Goal: Task Accomplishment & Management: Manage account settings

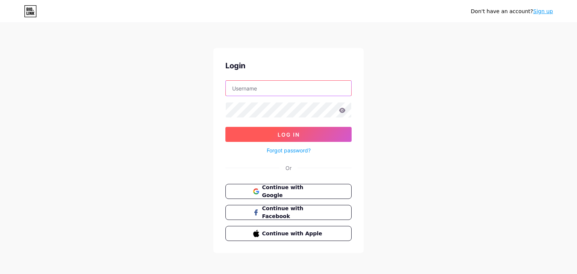
type input "artfullodger"
click at [294, 134] on span "Log In" at bounding box center [289, 134] width 22 height 6
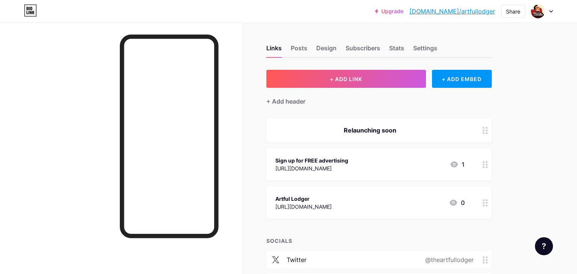
click at [385, 158] on div "Sign up for FREE advertising [URL][DOMAIN_NAME] 1" at bounding box center [369, 164] width 189 height 17
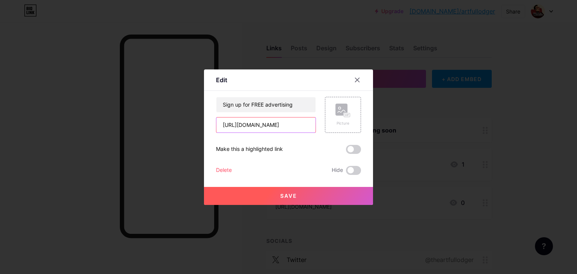
click at [313, 126] on input "[URL][DOMAIN_NAME]" at bounding box center [265, 125] width 99 height 15
click at [312, 126] on input "[URL][DOMAIN_NAME]" at bounding box center [265, 125] width 99 height 15
click at [311, 125] on input "[URL][DOMAIN_NAME]" at bounding box center [265, 125] width 99 height 15
click at [309, 125] on input "[URL][DOMAIN_NAME]" at bounding box center [265, 125] width 99 height 15
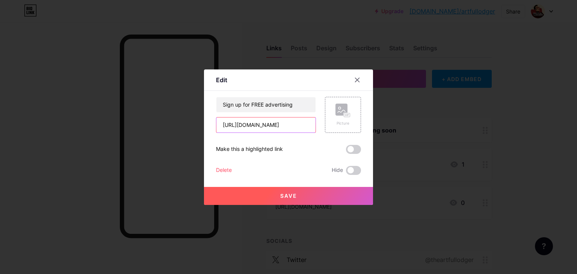
type input "[URL][DOMAIN_NAME]"
click at [287, 196] on span "Save" at bounding box center [288, 196] width 17 height 6
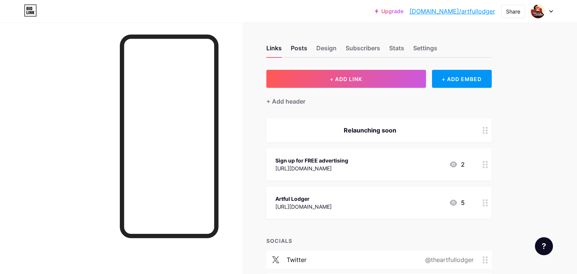
click at [296, 49] on div "Posts" at bounding box center [299, 51] width 17 height 14
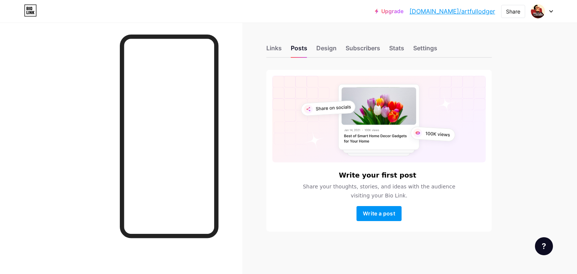
click at [447, 11] on link "[DOMAIN_NAME]/artfullodger" at bounding box center [452, 11] width 86 height 9
click at [271, 49] on div "Links" at bounding box center [273, 51] width 15 height 14
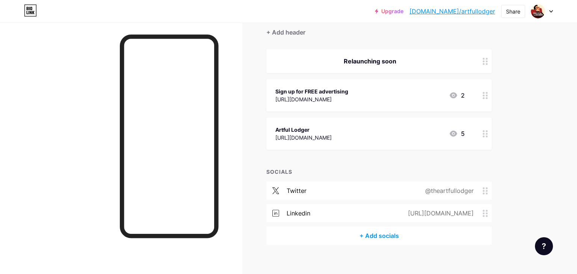
scroll to position [77, 0]
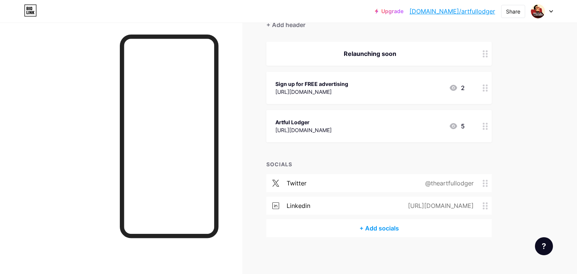
click at [485, 183] on icon at bounding box center [485, 183] width 5 height 7
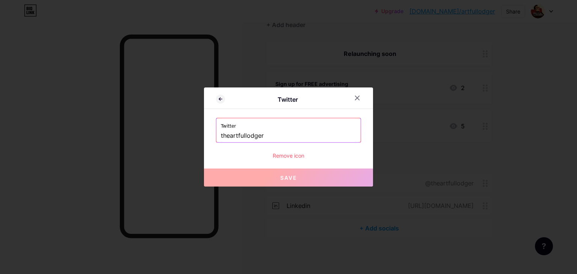
click at [290, 156] on div "Remove icon" at bounding box center [288, 156] width 145 height 8
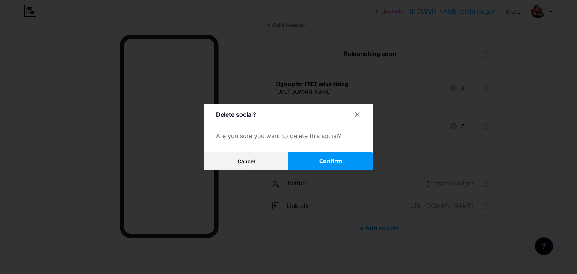
click at [334, 160] on span "Confirm" at bounding box center [330, 161] width 23 height 8
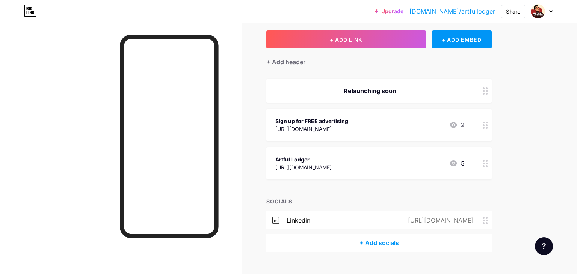
scroll to position [38, 0]
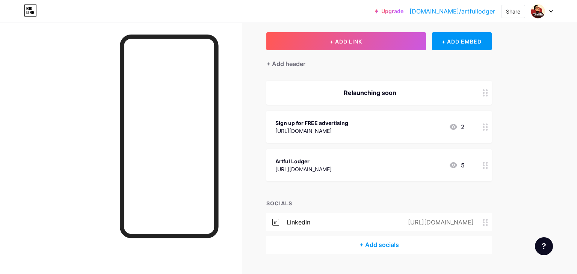
click at [406, 90] on div "Relaunching soon" at bounding box center [369, 92] width 189 height 9
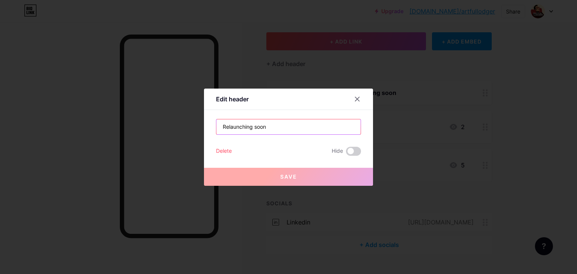
click at [274, 126] on input "Relaunching soon" at bounding box center [288, 126] width 144 height 15
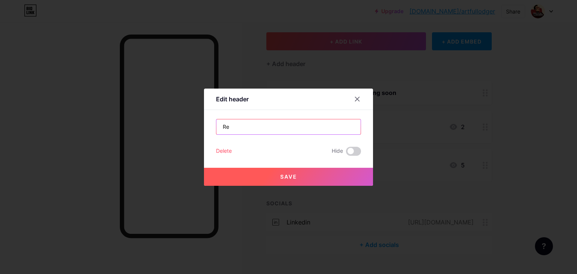
type input "R"
click at [353, 152] on span at bounding box center [353, 151] width 15 height 9
click at [346, 153] on input "checkbox" at bounding box center [346, 153] width 0 height 0
click at [292, 175] on span "Save" at bounding box center [288, 177] width 17 height 6
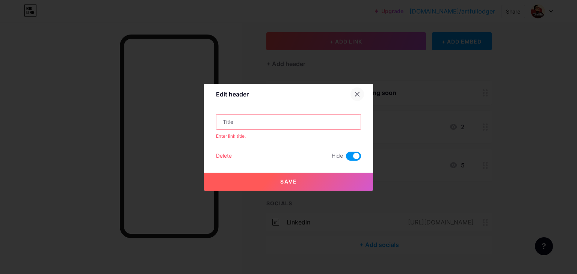
click at [358, 93] on icon at bounding box center [357, 94] width 6 height 6
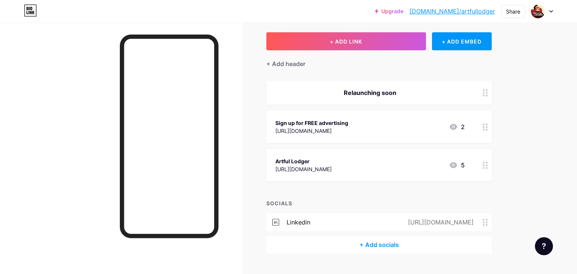
click at [428, 93] on div "Relaunching soon" at bounding box center [369, 92] width 189 height 9
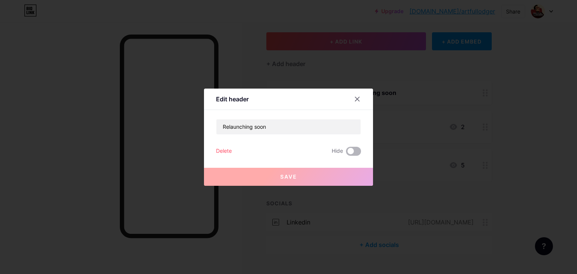
click at [354, 150] on span at bounding box center [353, 151] width 15 height 9
click at [346, 153] on input "checkbox" at bounding box center [346, 153] width 0 height 0
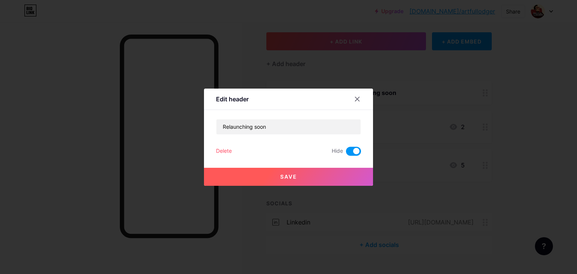
click at [296, 175] on span "Save" at bounding box center [288, 177] width 17 height 6
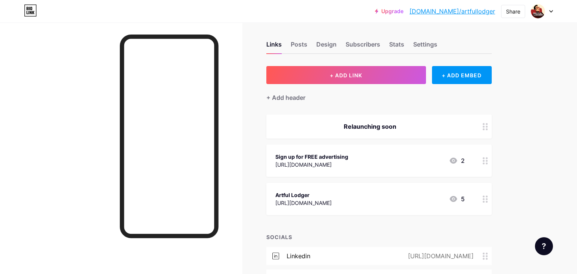
scroll to position [0, 0]
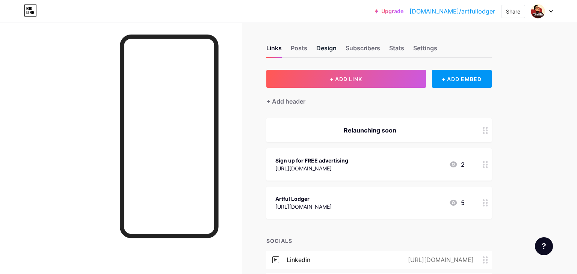
click at [327, 50] on div "Design" at bounding box center [326, 51] width 20 height 14
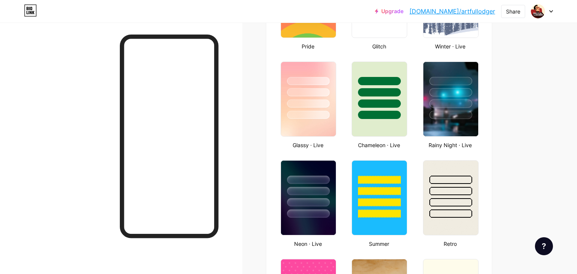
scroll to position [361, 0]
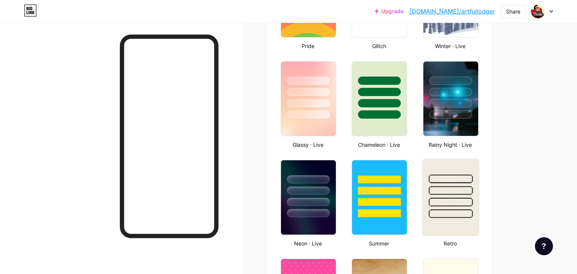
click at [471, 185] on div at bounding box center [451, 188] width 56 height 59
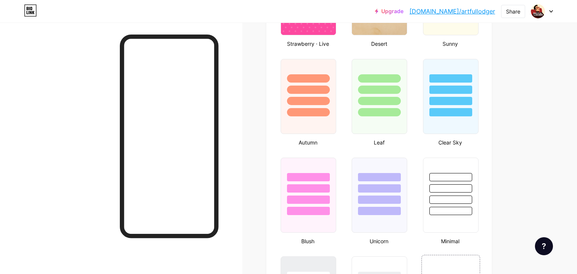
scroll to position [669, 0]
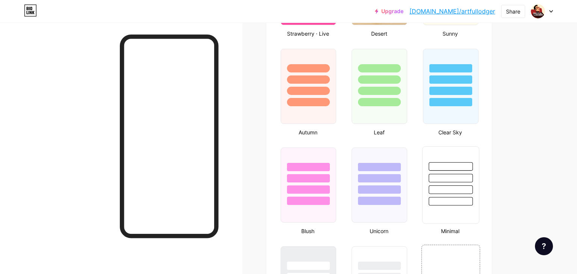
click at [461, 181] on div at bounding box center [451, 176] width 56 height 59
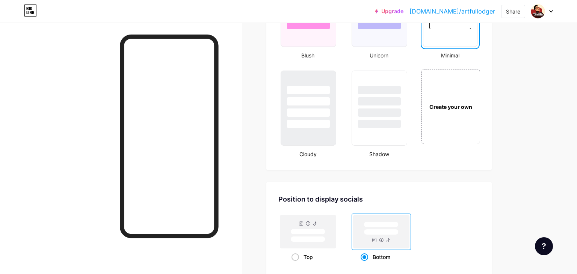
scroll to position [880, 0]
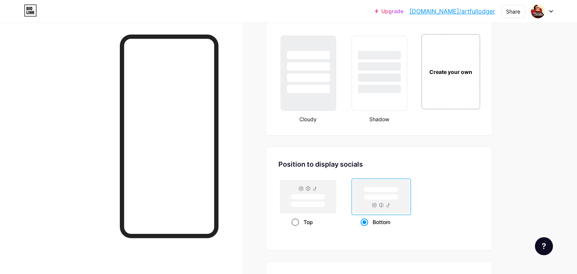
click at [316, 184] on rect at bounding box center [308, 196] width 56 height 33
click at [296, 229] on input "Top" at bounding box center [294, 231] width 5 height 5
radio input "true"
click at [390, 189] on rect at bounding box center [381, 190] width 35 height 6
click at [366, 229] on input "Bottom" at bounding box center [363, 231] width 5 height 5
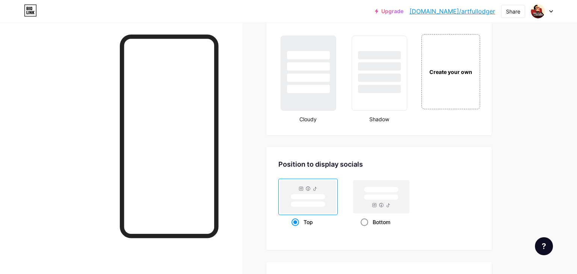
radio input "true"
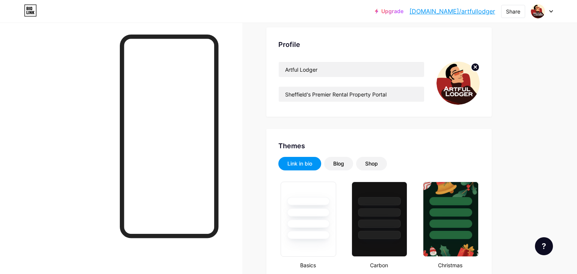
scroll to position [0, 0]
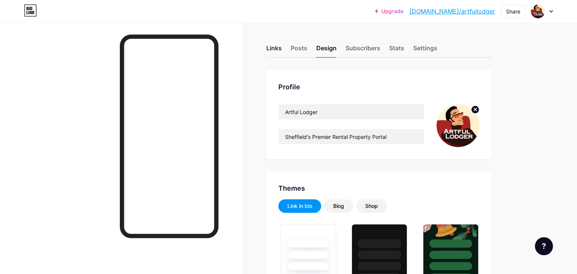
click at [273, 46] on div "Links" at bounding box center [273, 51] width 15 height 14
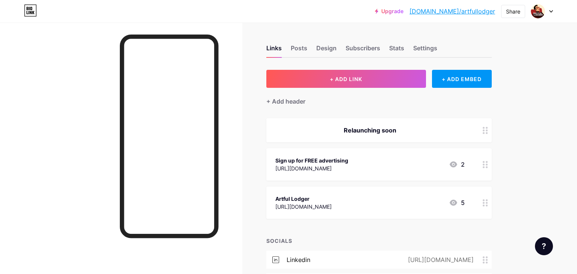
click at [393, 165] on div "Sign up for FREE advertising [URL][DOMAIN_NAME] 2" at bounding box center [369, 164] width 189 height 17
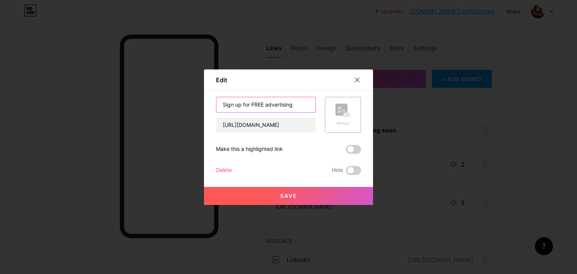
click at [301, 107] on input "Sign up for FREE advertising" at bounding box center [265, 104] width 99 height 15
type input "Sign up for FREE advertising - STA"
click at [286, 199] on button "Save" at bounding box center [288, 196] width 169 height 18
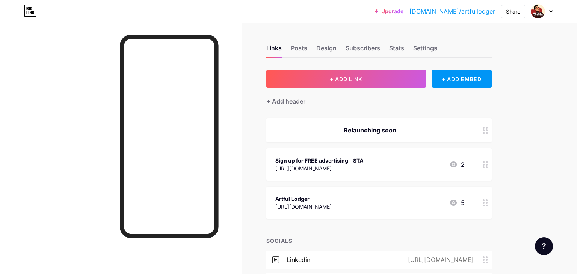
click at [458, 11] on link "[DOMAIN_NAME]/artfullodger" at bounding box center [452, 11] width 86 height 9
click at [330, 50] on div "Design" at bounding box center [326, 51] width 20 height 14
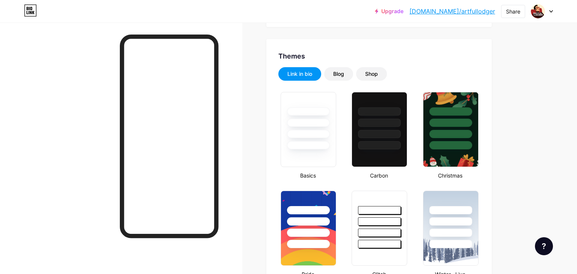
scroll to position [133, 0]
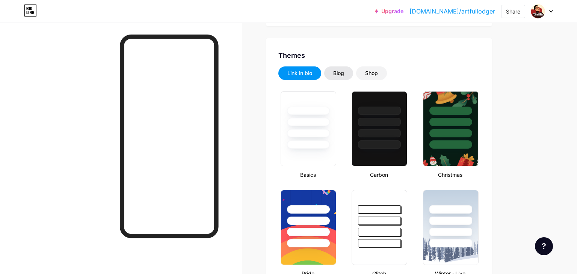
click at [342, 71] on div "Blog" at bounding box center [338, 74] width 11 height 8
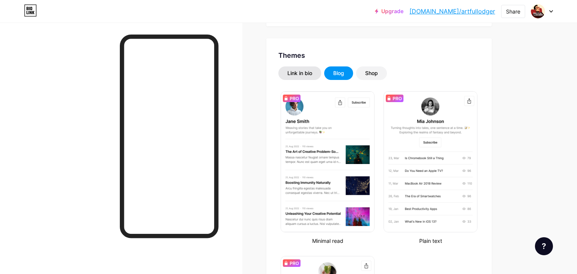
click at [304, 73] on div "Link in bio" at bounding box center [299, 74] width 25 height 8
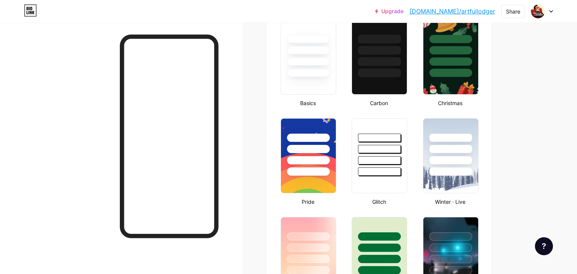
scroll to position [205, 0]
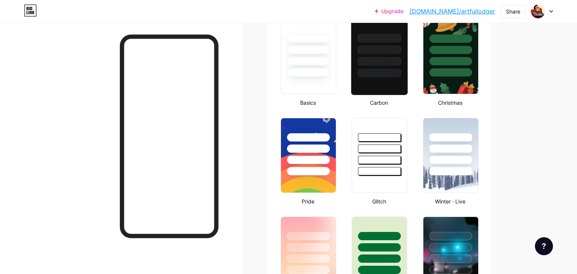
click at [385, 76] on div at bounding box center [380, 73] width 44 height 9
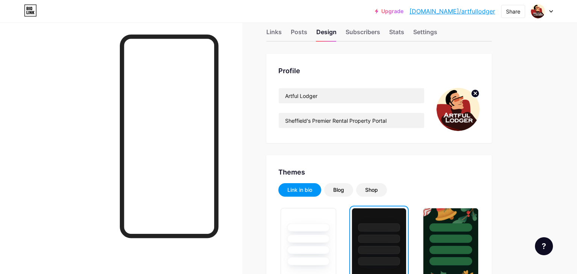
scroll to position [0, 0]
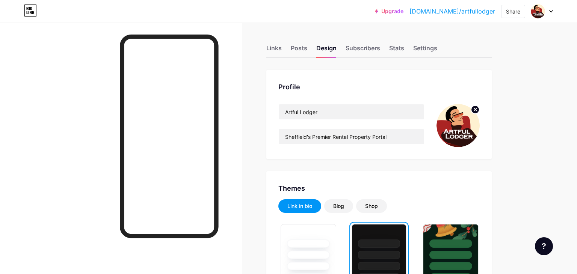
click at [551, 11] on icon at bounding box center [551, 11] width 4 height 3
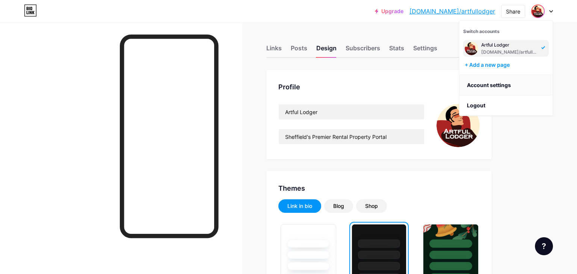
click at [492, 84] on link "Account settings" at bounding box center [505, 85] width 93 height 20
